Goal: Task Accomplishment & Management: Manage account settings

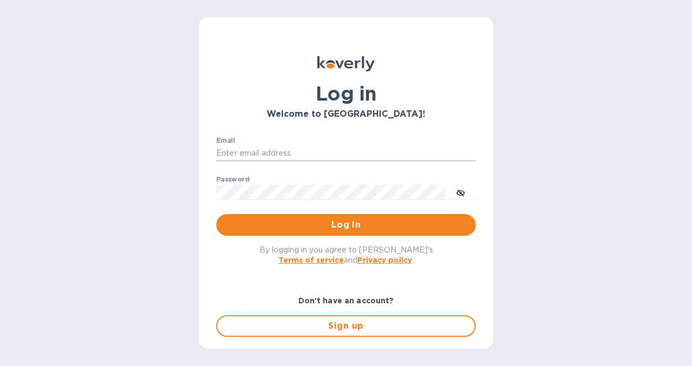
click at [326, 156] on input "Email" at bounding box center [345, 153] width 259 height 16
click at [331, 146] on input "Email" at bounding box center [345, 153] width 259 height 16
click at [331, 149] on input "Email" at bounding box center [345, 153] width 259 height 16
type input "[EMAIL_ADDRESS][DOMAIN_NAME]"
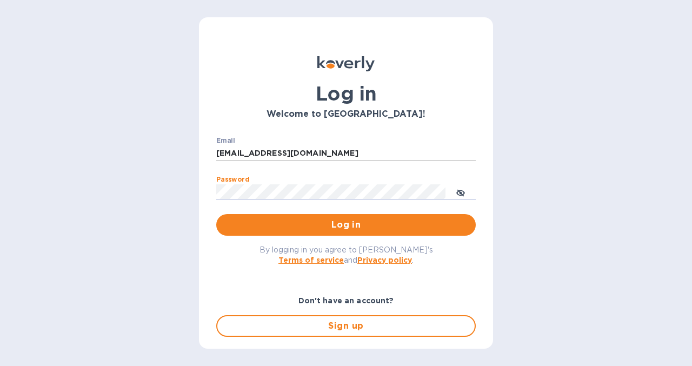
click at [216, 214] on button "Log in" at bounding box center [345, 225] width 259 height 22
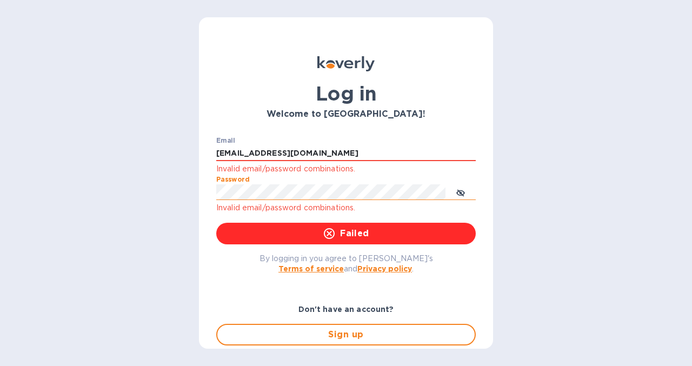
click at [461, 194] on icon "toggle password visibility" at bounding box center [460, 193] width 6 height 6
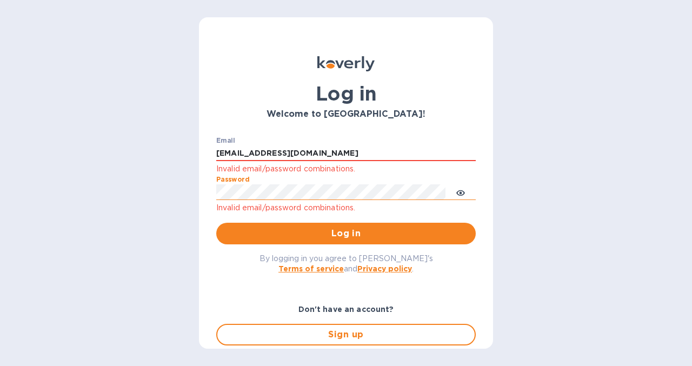
click at [216, 223] on button "Log in" at bounding box center [345, 234] width 259 height 22
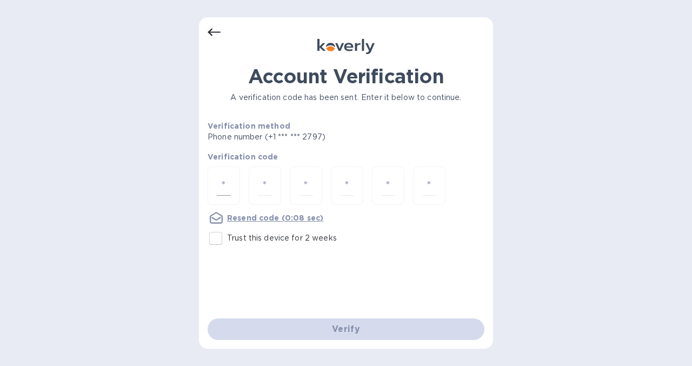
click at [230, 184] on input "number" at bounding box center [224, 186] width 14 height 20
click at [211, 241] on input "Trust this device for 2 weeks" at bounding box center [215, 238] width 23 height 23
checkbox input "true"
click at [229, 178] on input "number" at bounding box center [224, 186] width 14 height 20
type input "1"
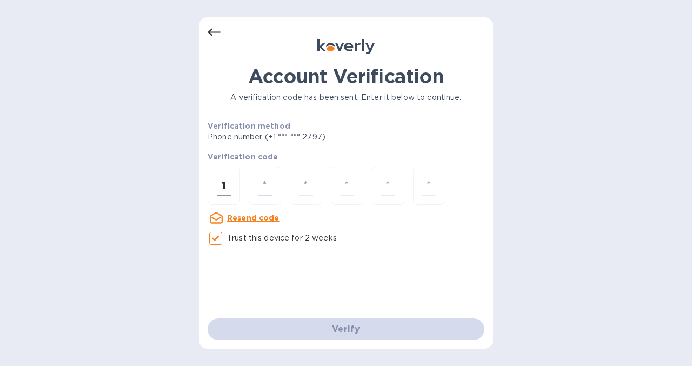
type input "0"
type input "3"
type input "8"
type input "7"
type input "9"
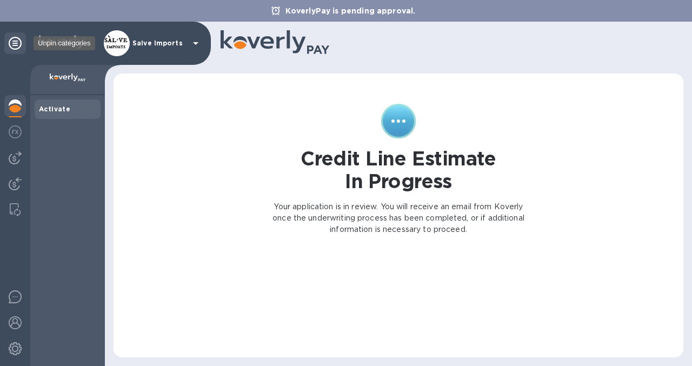
click at [14, 42] on icon at bounding box center [15, 43] width 13 height 13
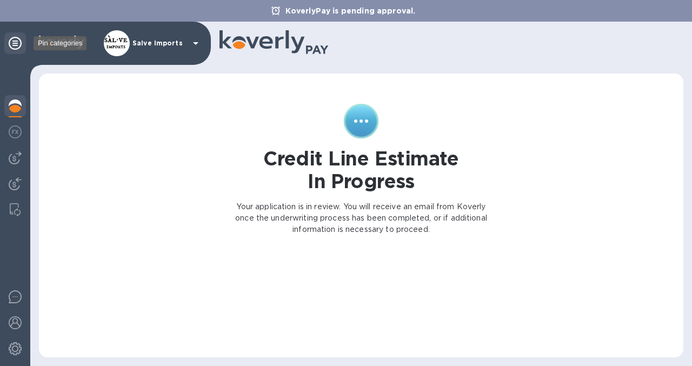
click at [14, 42] on icon at bounding box center [15, 43] width 13 height 13
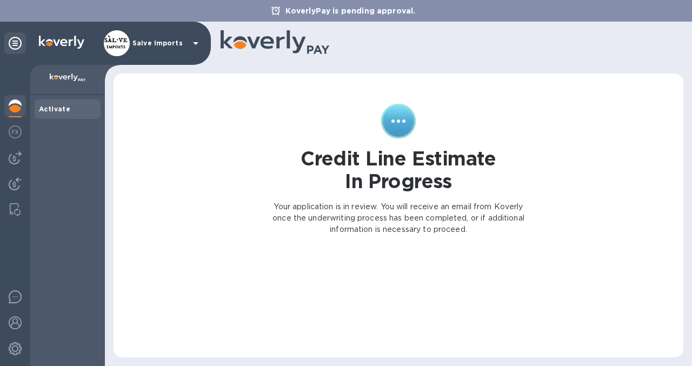
click at [83, 78] on img at bounding box center [68, 77] width 36 height 9
click at [15, 136] on img at bounding box center [15, 131] width 13 height 13
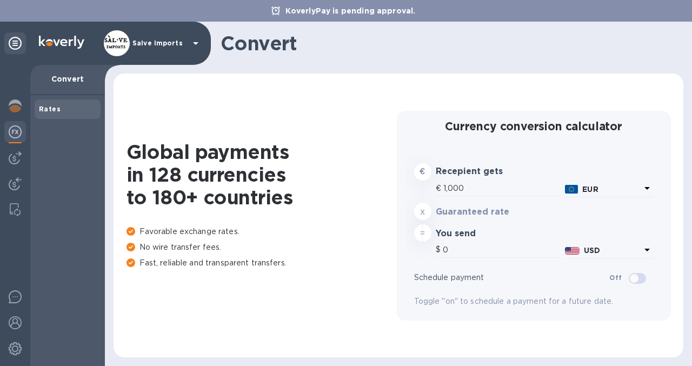
type input "1,167.25"
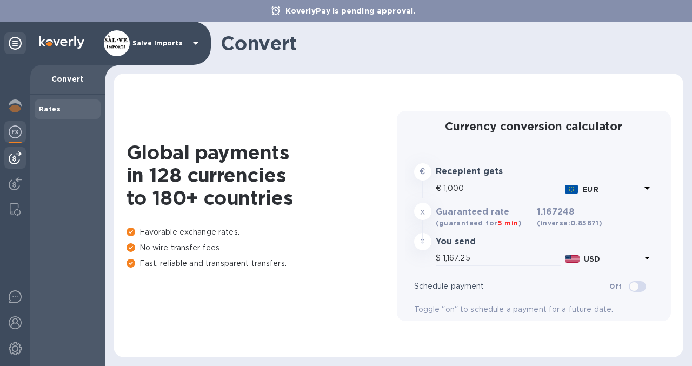
click at [19, 158] on img at bounding box center [15, 157] width 13 height 13
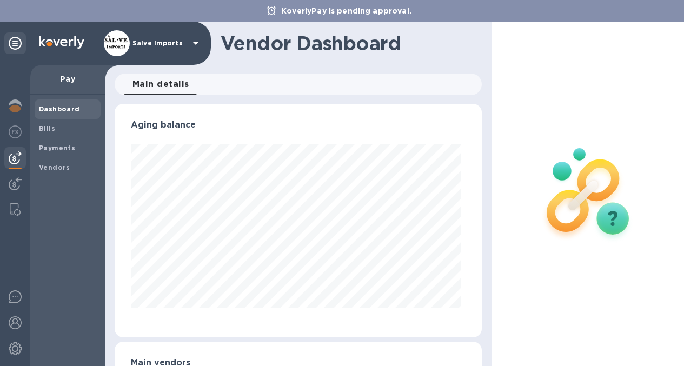
scroll to position [233, 363]
click at [52, 150] on b "Payments" at bounding box center [57, 148] width 36 height 8
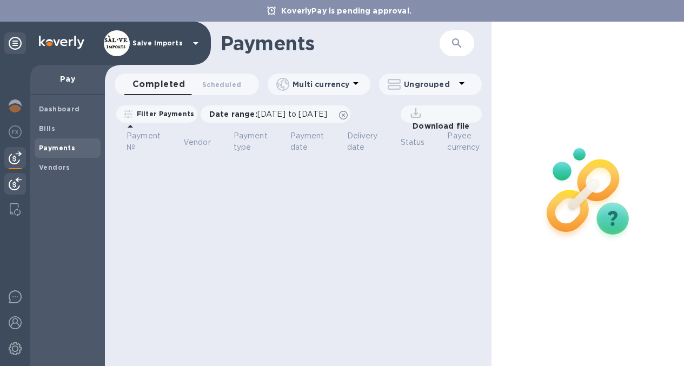
click at [18, 179] on img at bounding box center [15, 183] width 13 height 13
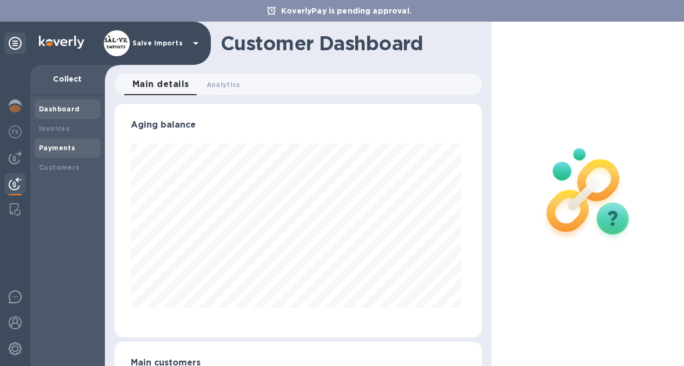
click at [51, 143] on div "Payments" at bounding box center [67, 148] width 57 height 11
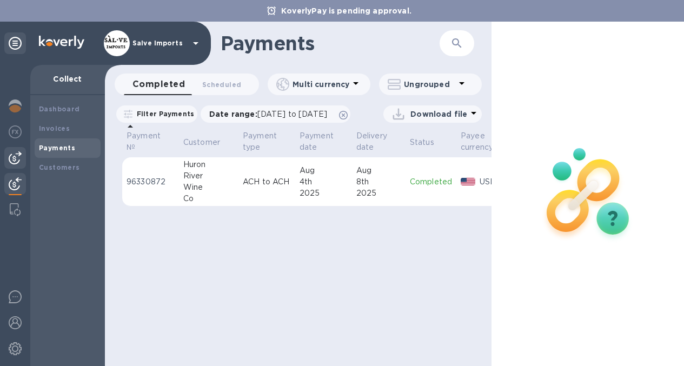
click at [15, 147] on div at bounding box center [15, 158] width 22 height 22
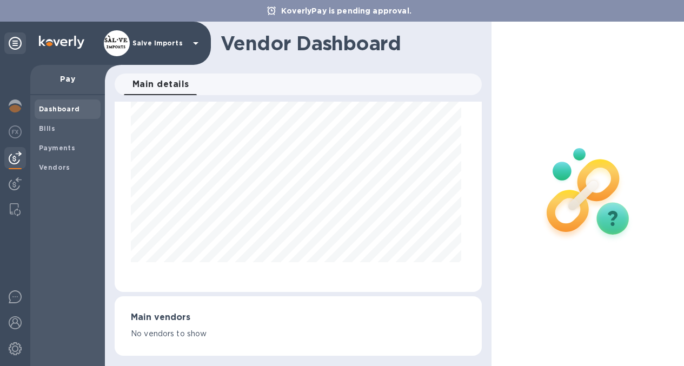
scroll to position [8, 0]
click at [52, 124] on b "Bills" at bounding box center [47, 128] width 16 height 8
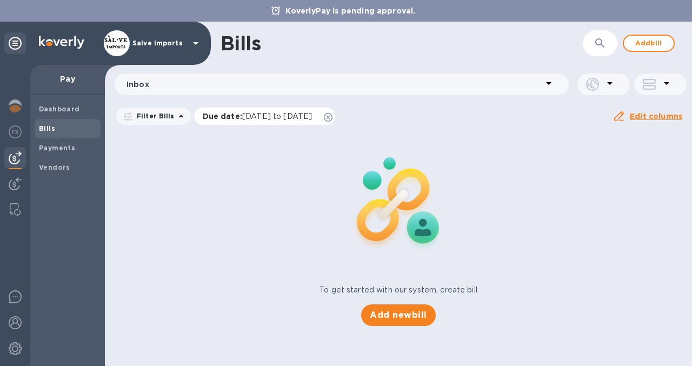
click at [332, 118] on icon at bounding box center [328, 117] width 9 height 9
click at [52, 163] on b "Vendors" at bounding box center [54, 167] width 31 height 8
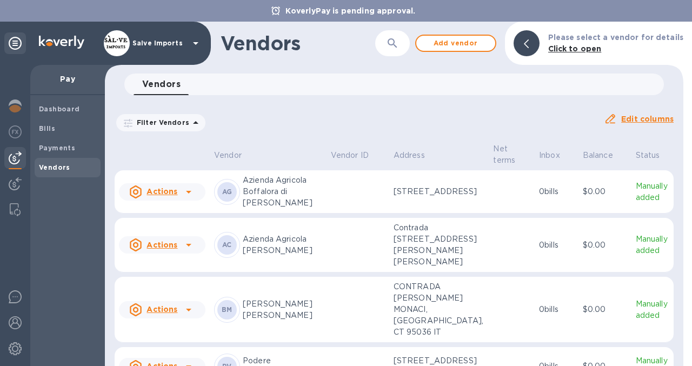
scroll to position [195, 0]
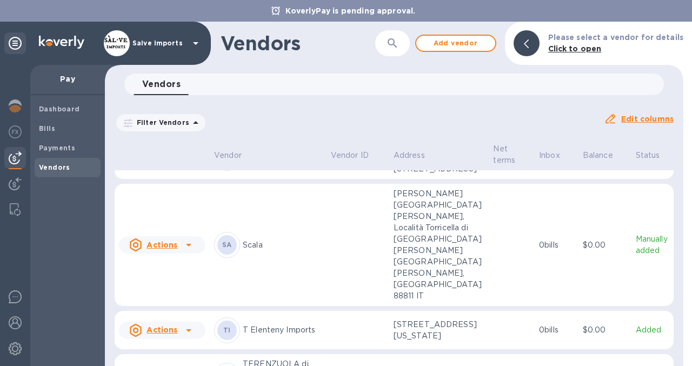
click at [296, 285] on td "SA Scala" at bounding box center [268, 245] width 117 height 123
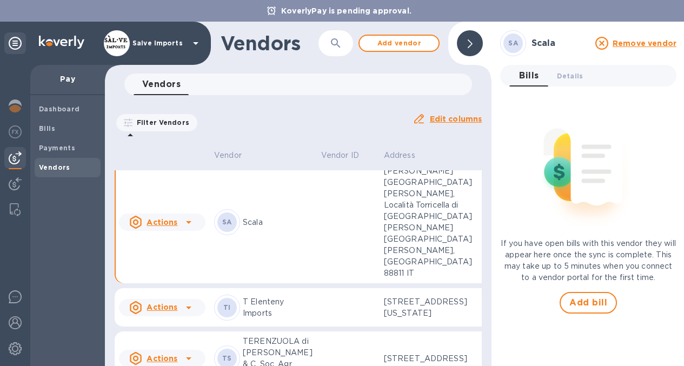
scroll to position [8, 0]
click at [576, 70] on span "Details 0" at bounding box center [570, 75] width 26 height 11
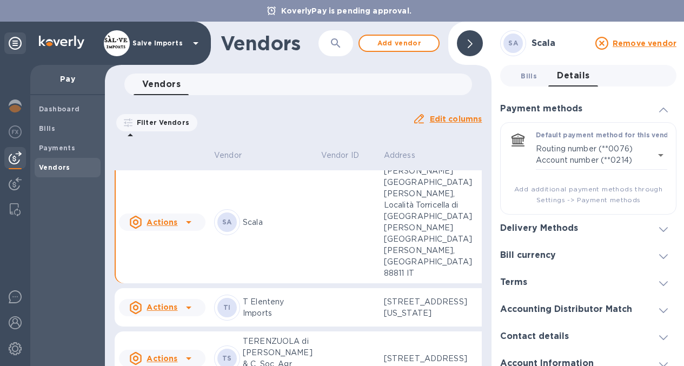
click at [521, 70] on span "Bills 0" at bounding box center [528, 75] width 16 height 11
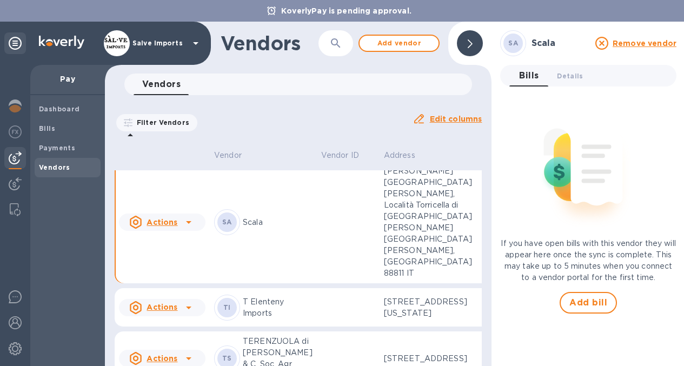
click at [162, 226] on u "Actions" at bounding box center [161, 222] width 31 height 9
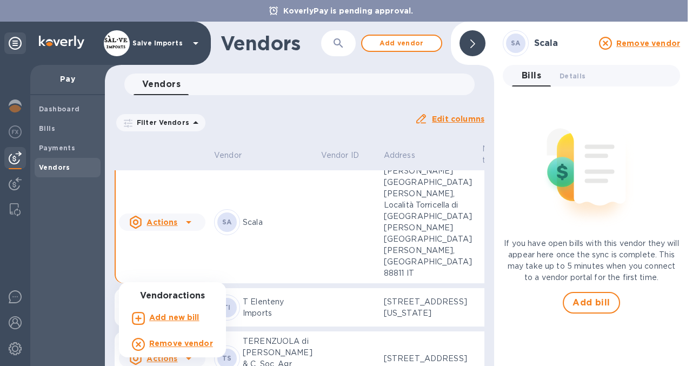
click at [167, 320] on b "Add new bill" at bounding box center [174, 317] width 50 height 9
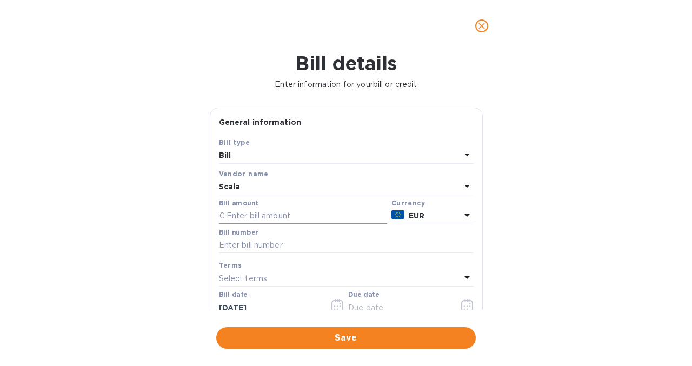
click at [317, 212] on input "text" at bounding box center [303, 216] width 168 height 16
type input "3,763.20"
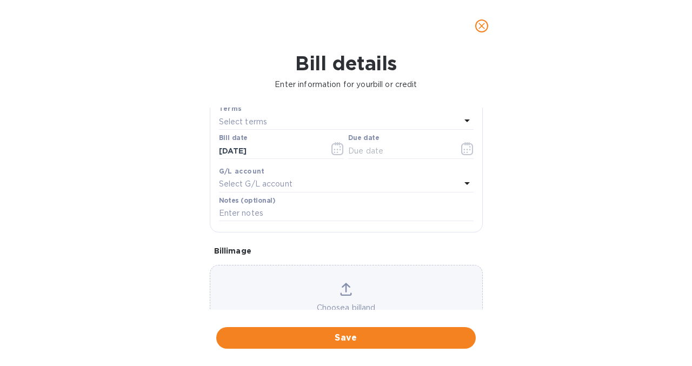
scroll to position [159, 0]
type input "13"
click at [305, 186] on div "Select G/L account" at bounding box center [340, 181] width 242 height 15
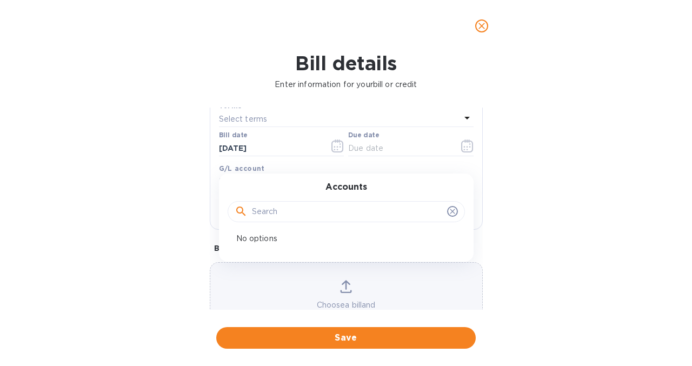
click at [305, 186] on div "Accounts" at bounding box center [346, 205] width 229 height 46
click at [296, 168] on div "G/L account" at bounding box center [346, 168] width 255 height 11
click at [359, 213] on input "text" at bounding box center [346, 211] width 255 height 16
type input "PO: 00311"
click at [358, 280] on div "Choose a bill and drag it here" at bounding box center [346, 301] width 273 height 78
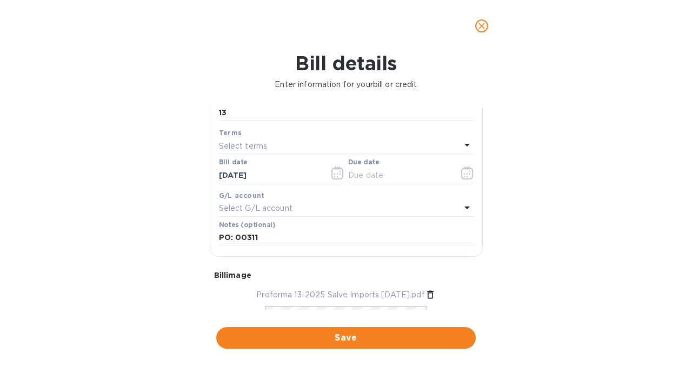
scroll to position [121, 0]
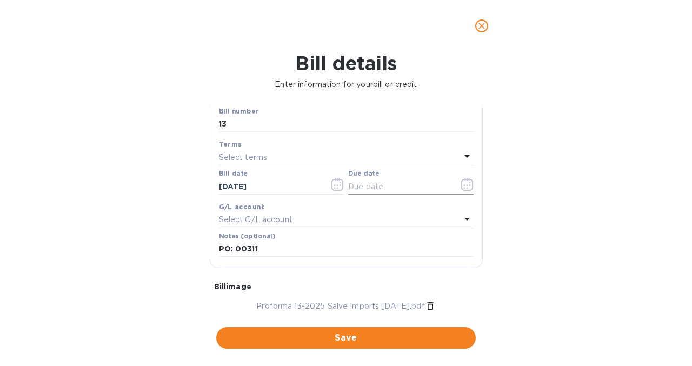
click at [467, 188] on icon "button" at bounding box center [467, 184] width 12 height 13
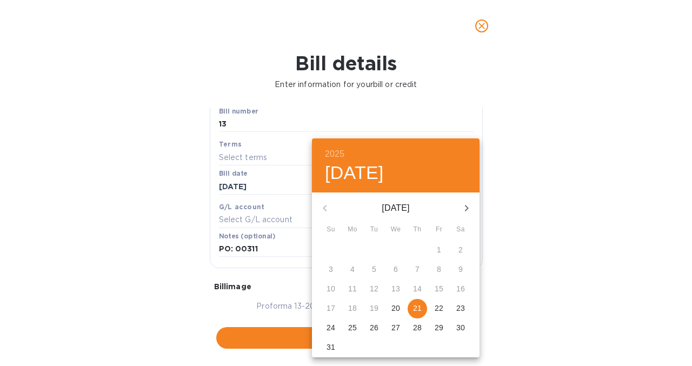
click at [414, 307] on p "21" at bounding box center [417, 308] width 9 height 11
type input "08/21/2025"
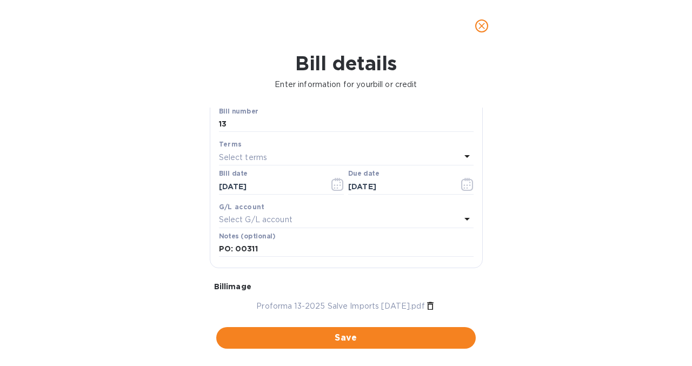
click at [571, 238] on div "Bill details Enter information for your bill or credit General information Save…" at bounding box center [346, 209] width 692 height 314
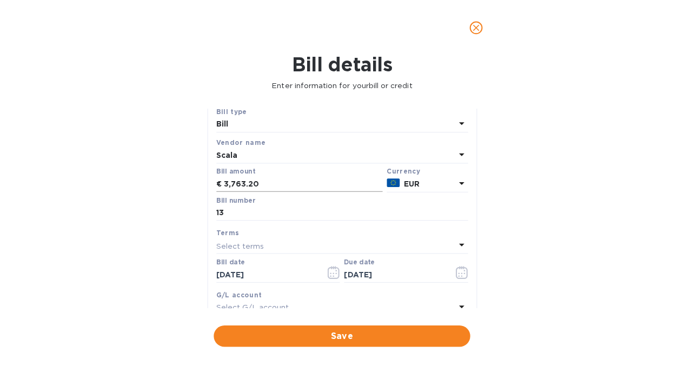
scroll to position [0, 0]
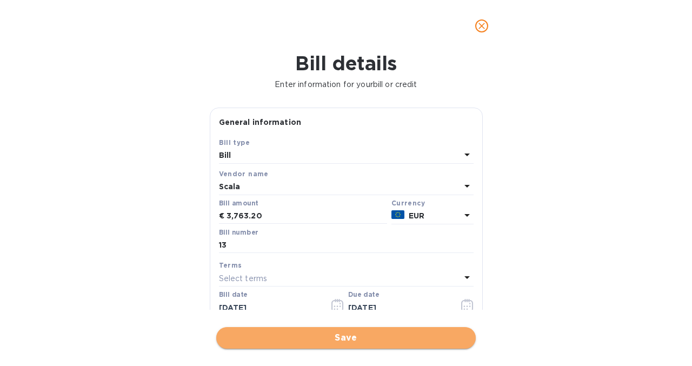
click at [338, 342] on span "Save" at bounding box center [346, 337] width 242 height 13
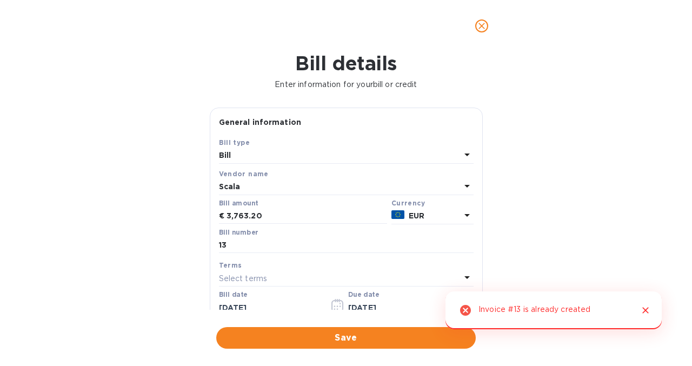
click at [646, 308] on icon "Close" at bounding box center [645, 310] width 11 height 11
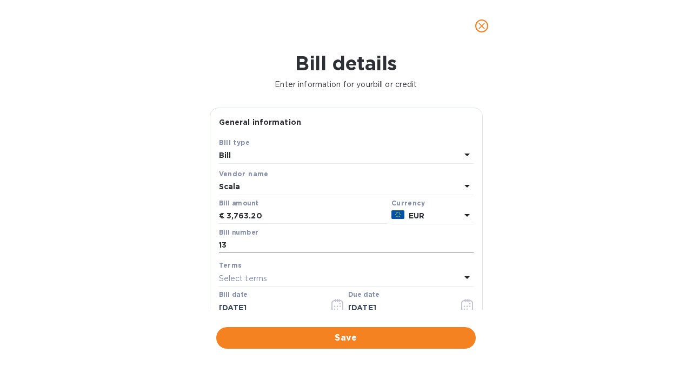
click at [306, 239] on input "13" at bounding box center [346, 245] width 255 height 16
type input "013"
click at [304, 340] on span "Save" at bounding box center [346, 337] width 242 height 13
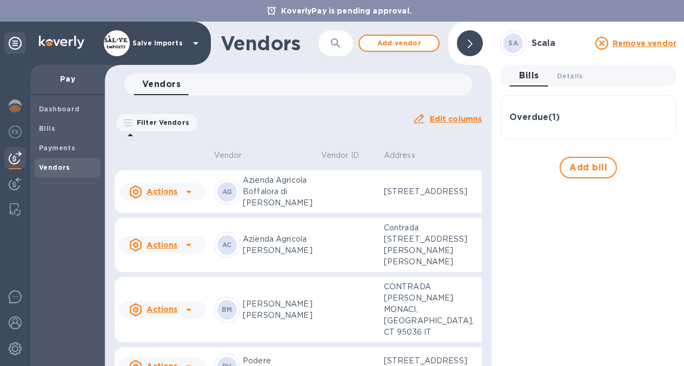
click at [541, 122] on div "Overdue ( 1 )" at bounding box center [588, 117] width 158 height 26
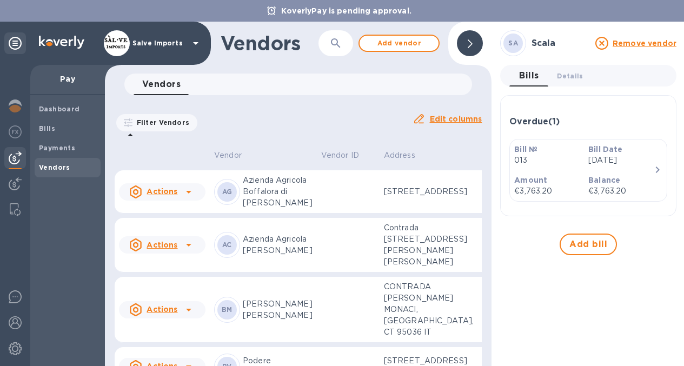
click at [658, 171] on icon "button" at bounding box center [657, 169] width 13 height 13
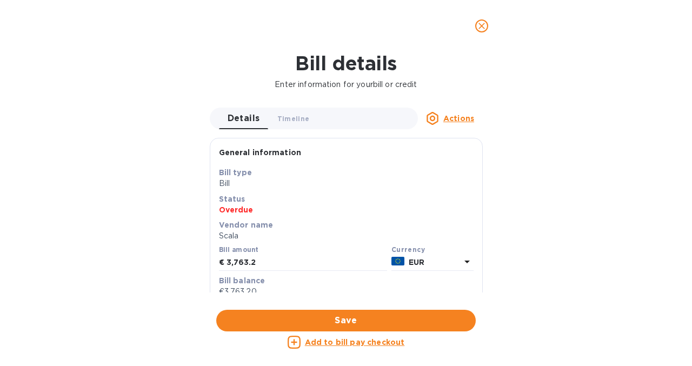
click at [357, 343] on u "Add to bill pay checkout" at bounding box center [355, 342] width 100 height 9
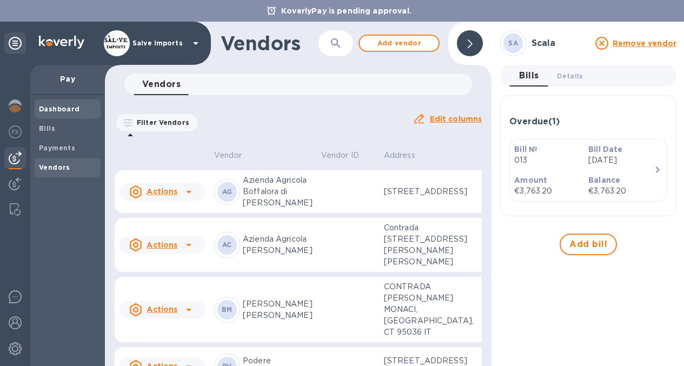
click at [65, 109] on b "Dashboard" at bounding box center [59, 109] width 41 height 8
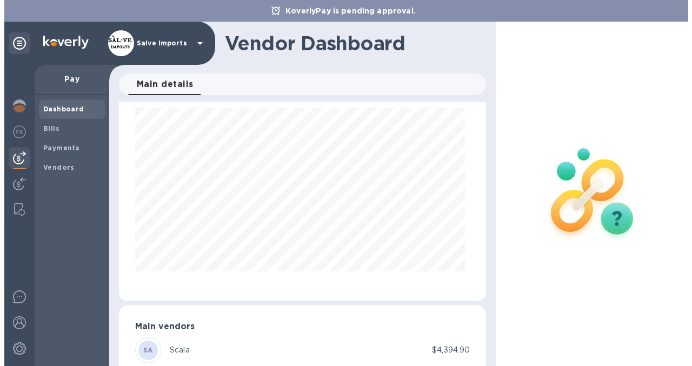
scroll to position [65, 0]
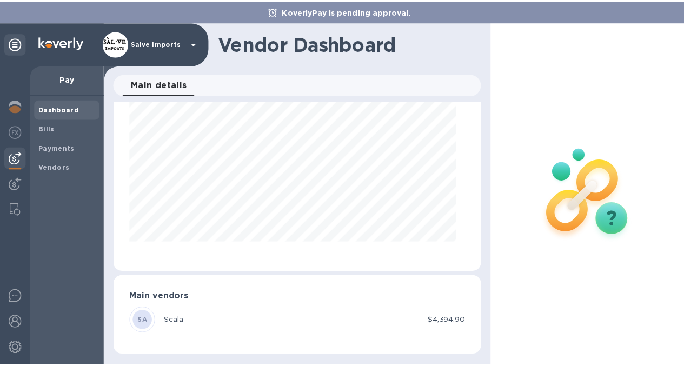
scroll to position [540181, 540047]
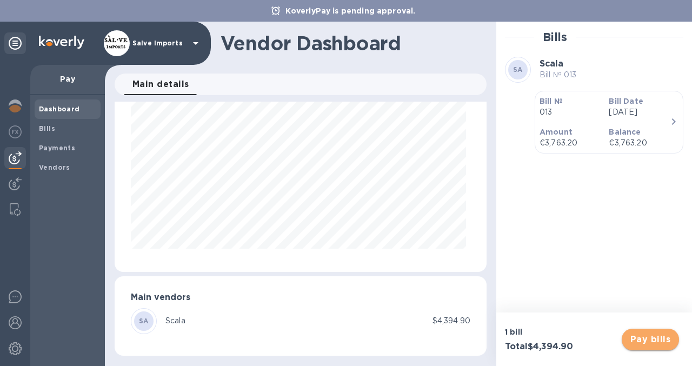
click at [667, 342] on span "Pay bills" at bounding box center [650, 339] width 40 height 13
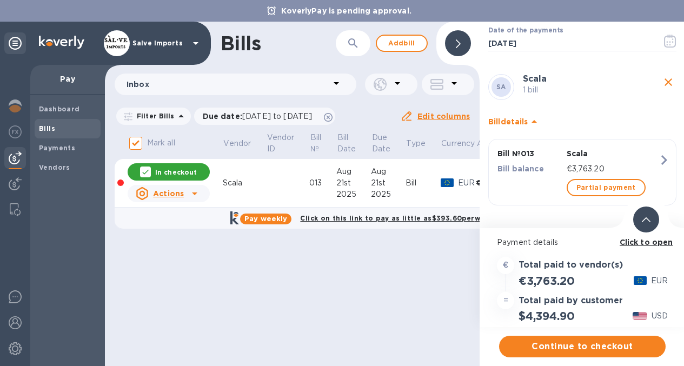
scroll to position [8, 0]
click at [637, 238] on b "Click to open" at bounding box center [646, 242] width 54 height 9
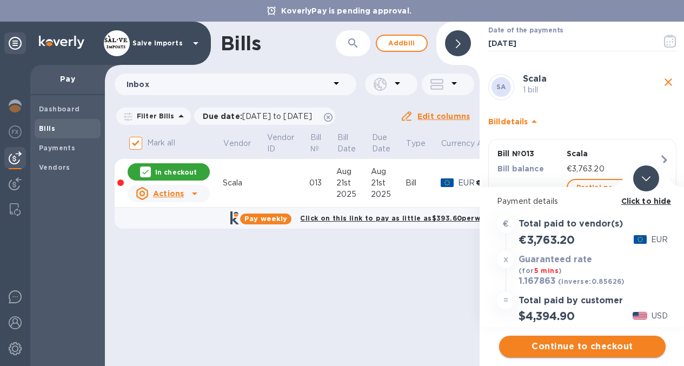
click at [604, 340] on span "Continue to checkout" at bounding box center [581, 346] width 149 height 13
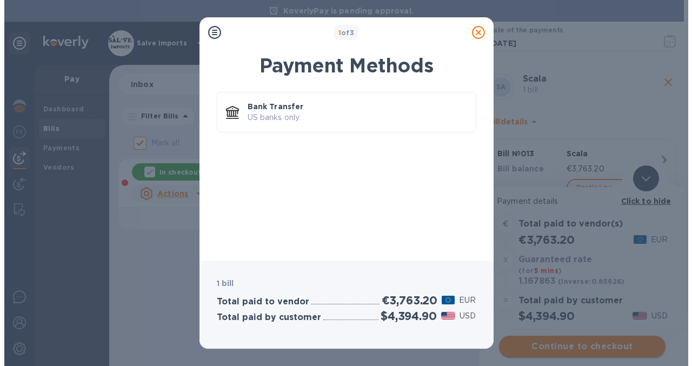
scroll to position [0, 0]
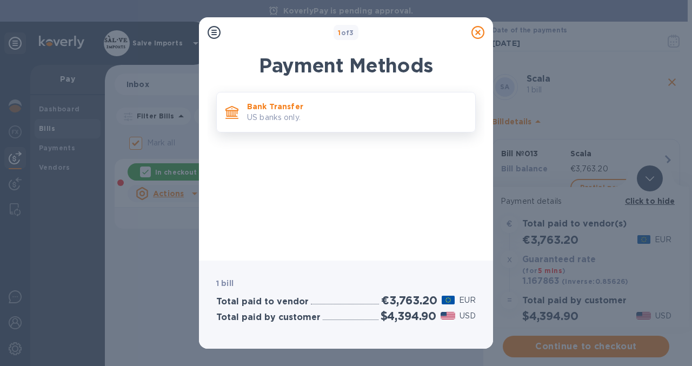
click at [327, 114] on p "US banks only." at bounding box center [356, 117] width 219 height 11
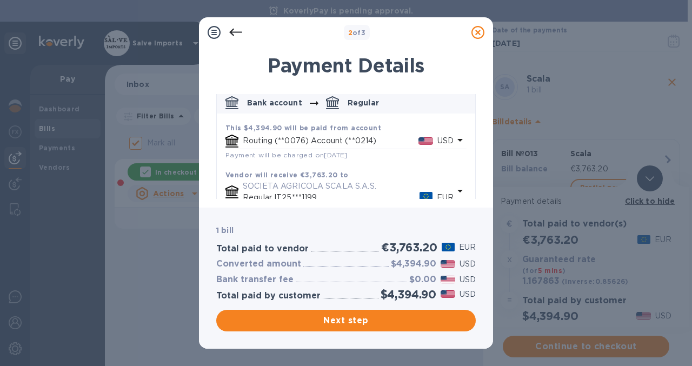
scroll to position [129, 0]
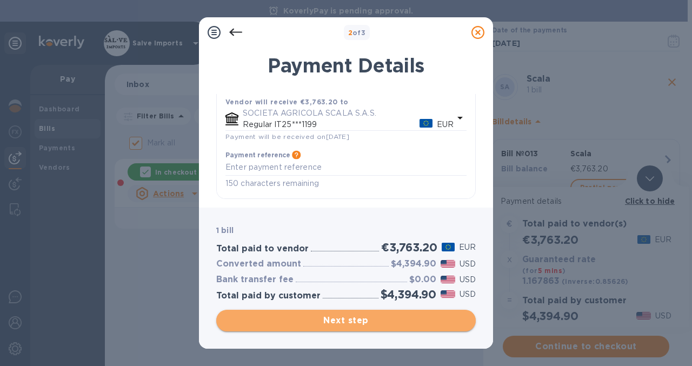
click at [352, 317] on span "Next step" at bounding box center [346, 320] width 242 height 13
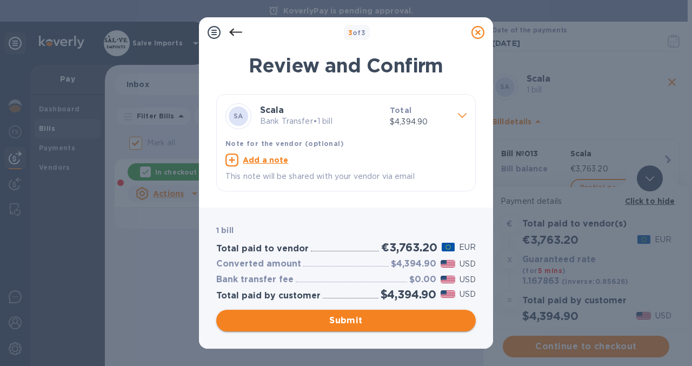
click at [352, 317] on span "Submit" at bounding box center [346, 320] width 242 height 13
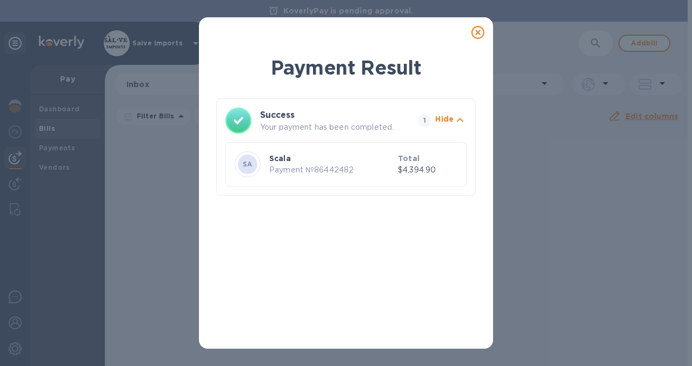
click at [477, 28] on icon at bounding box center [477, 32] width 13 height 13
